Goal: Transaction & Acquisition: Purchase product/service

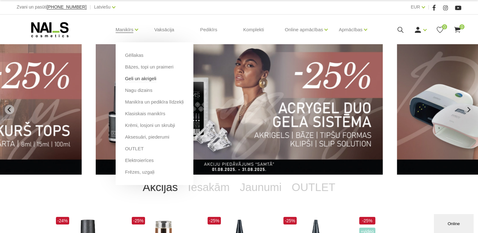
click at [147, 76] on link "Geli un akrigeli" at bounding box center [140, 78] width 31 height 7
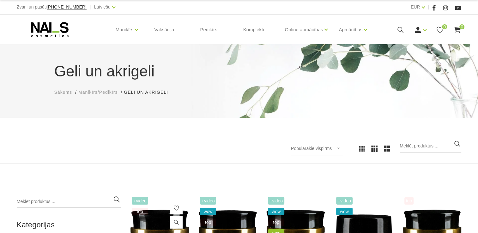
click at [162, 210] on img at bounding box center [159, 235] width 59 height 80
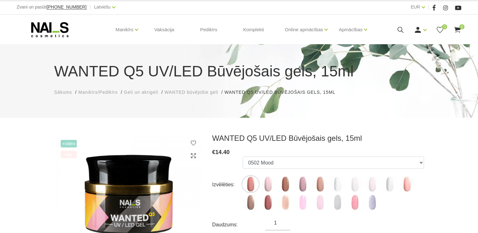
scroll to position [105, 0]
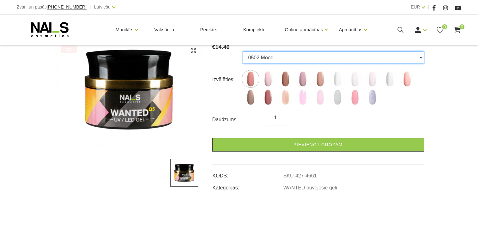
click at [260, 51] on select "0502 Mood 0505 Dream Rose 0504 Caramel 0501 Nude Sparkle 0503 Macchiato 0500 Pr…" at bounding box center [332, 57] width 181 height 12
select select "6430"
click at [242, 51] on select "0502 Mood 0505 Dream Rose 0504 Caramel 0501 Nude Sparkle 0503 Macchiato 0500 Pr…" at bounding box center [332, 57] width 181 height 12
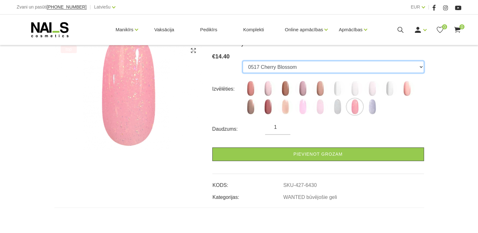
scroll to position [0, 0]
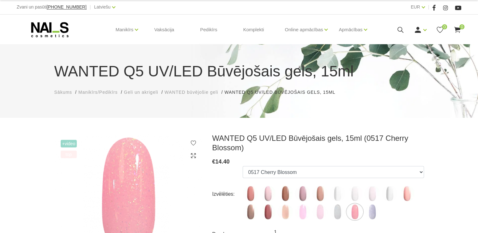
click at [195, 95] on span "WANTED būvējošie geli" at bounding box center [191, 92] width 54 height 5
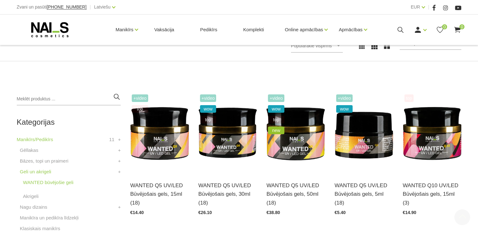
scroll to position [210, 0]
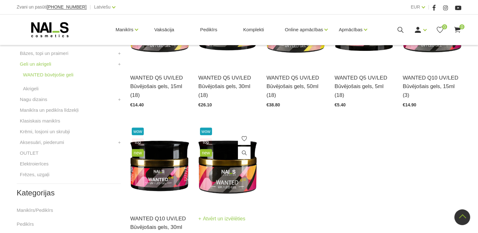
click at [217, 164] on img at bounding box center [227, 166] width 59 height 80
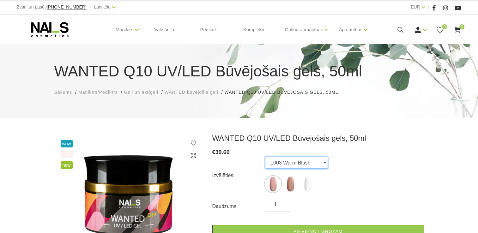
click at [302, 164] on select "1003 Warm Blush 1002 Cinnamon Latte 1001 Clear Crystal" at bounding box center [296, 163] width 63 height 12
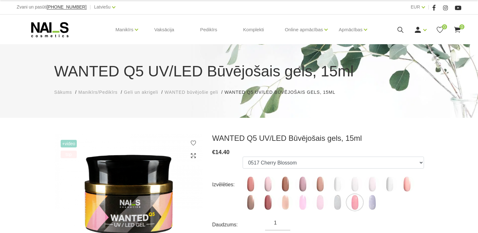
select select "6430"
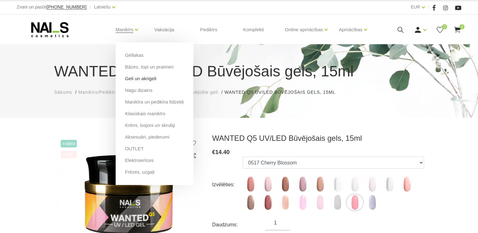
click at [151, 78] on link "Geli un akrigeli" at bounding box center [140, 78] width 31 height 7
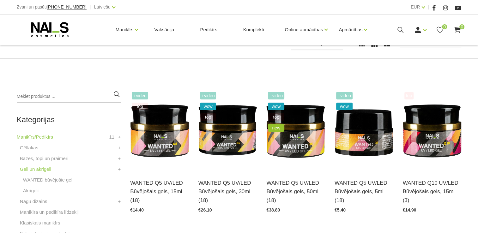
scroll to position [210, 0]
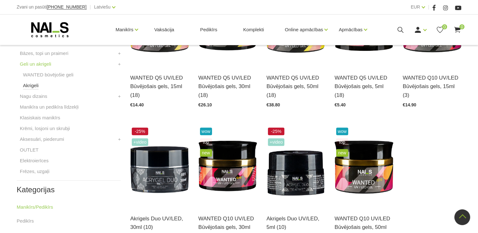
click at [33, 88] on link "Akrigeli" at bounding box center [30, 86] width 15 height 8
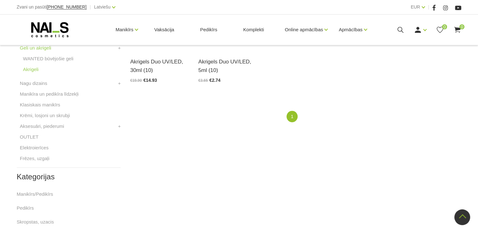
scroll to position [202, 0]
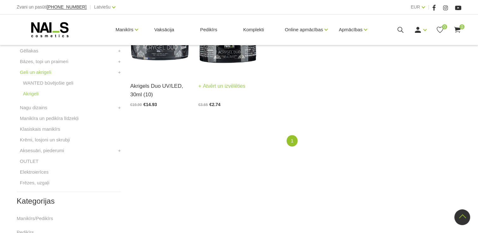
click at [228, 57] on img at bounding box center [227, 33] width 59 height 80
